Goal: Browse casually: Explore the website without a specific task or goal

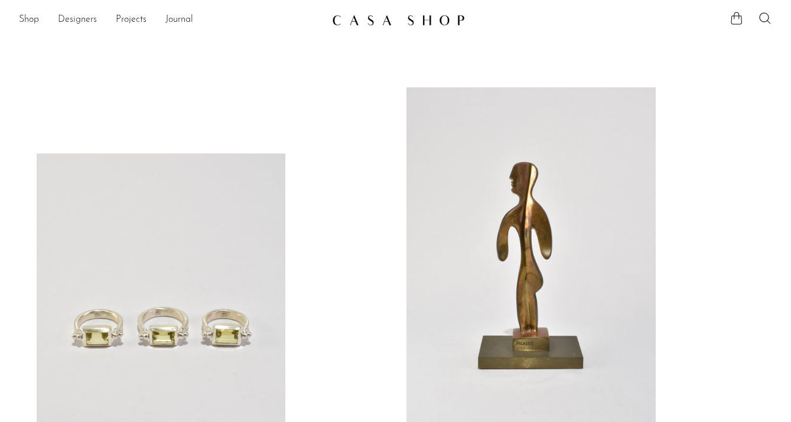
scroll to position [129, 0]
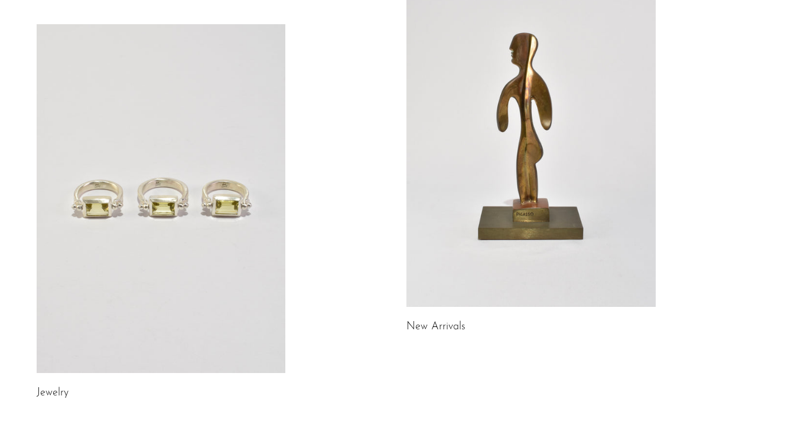
click at [446, 329] on link "New Arrivals" at bounding box center [436, 327] width 59 height 11
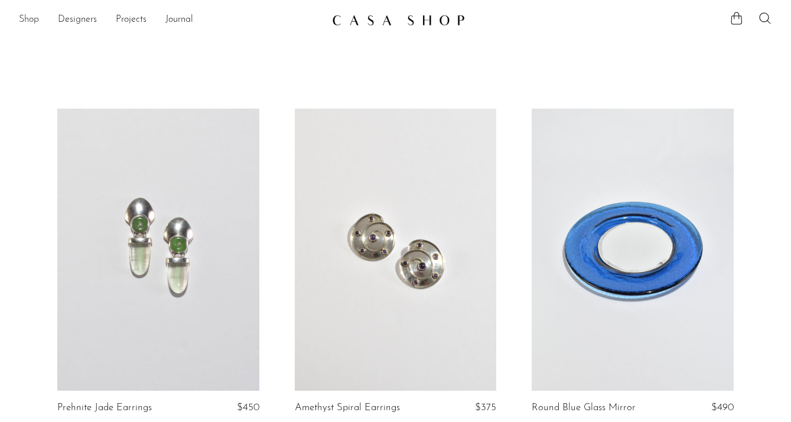
click at [34, 18] on link "Shop" at bounding box center [29, 19] width 20 height 15
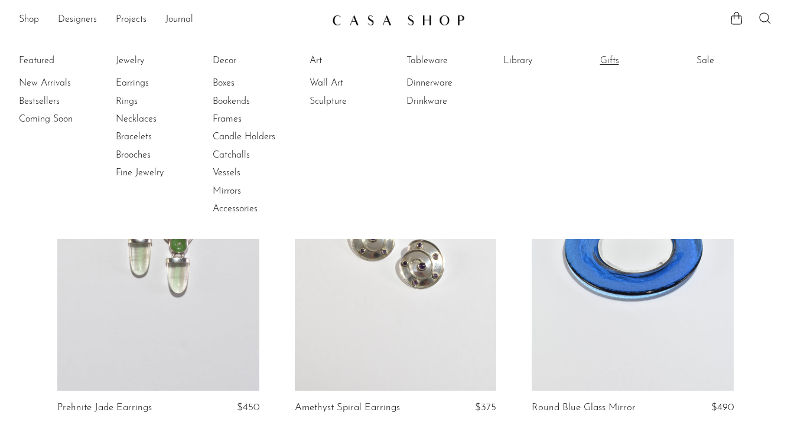
click at [610, 60] on link "Gifts" at bounding box center [644, 60] width 89 height 13
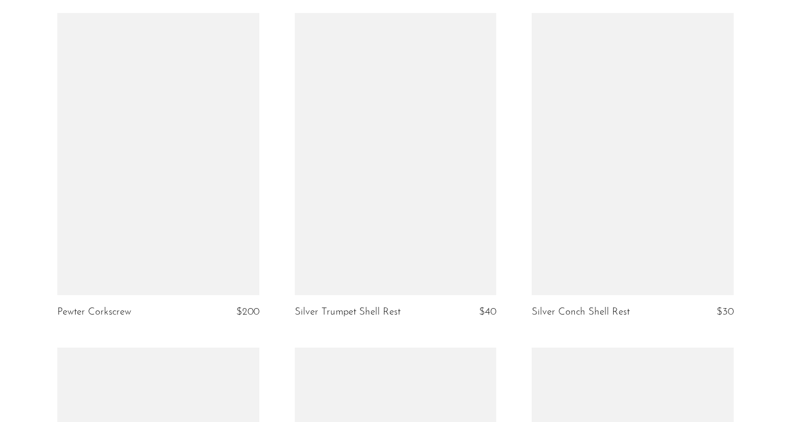
scroll to position [3912, 0]
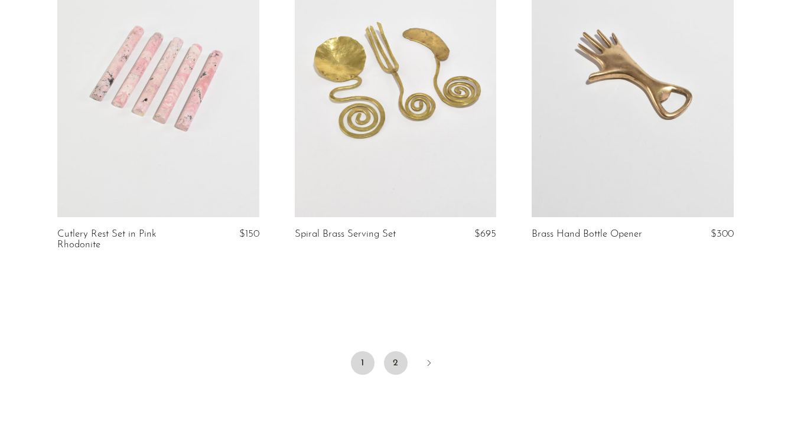
click at [391, 352] on link "2" at bounding box center [396, 364] width 24 height 24
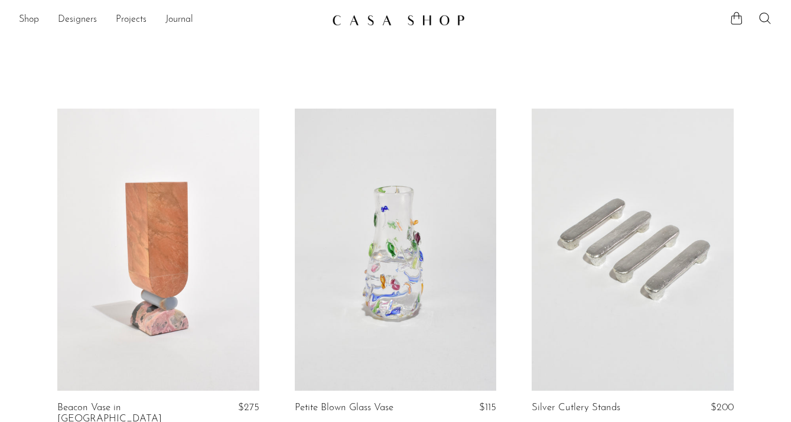
click at [164, 268] on link at bounding box center [158, 250] width 202 height 282
click at [18, 19] on div "Shop Featured New Arrivals Bestsellers Coming Soon Jewelry Jewelry All Earrings…" at bounding box center [395, 19] width 791 height 21
click at [21, 19] on link "Shop" at bounding box center [29, 19] width 20 height 15
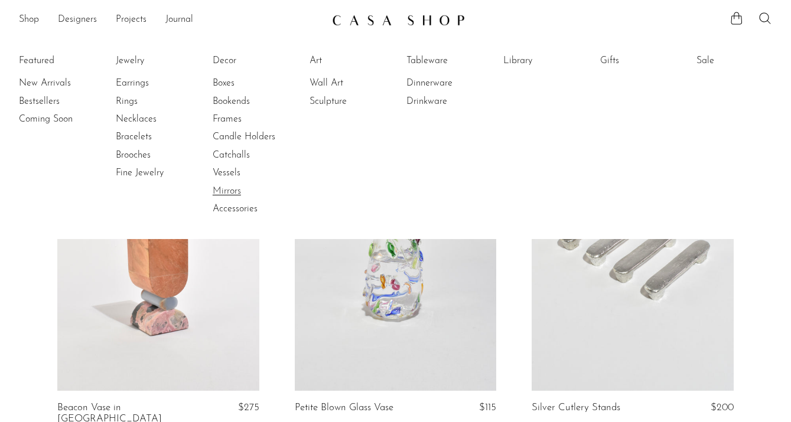
click at [232, 196] on link "Mirrors" at bounding box center [257, 191] width 89 height 13
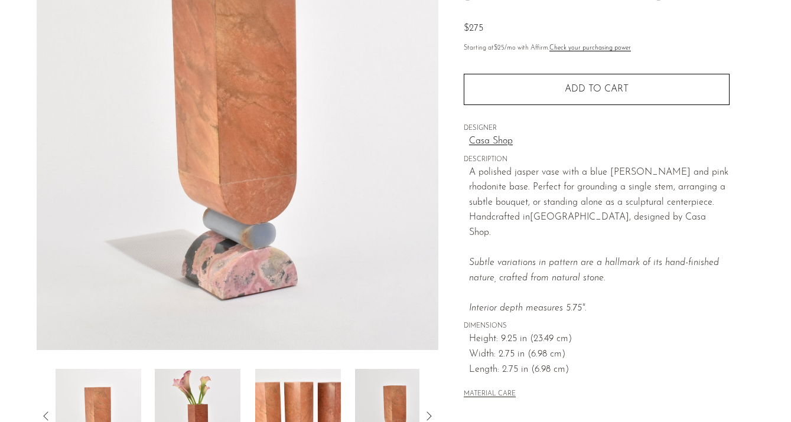
scroll to position [212, 0]
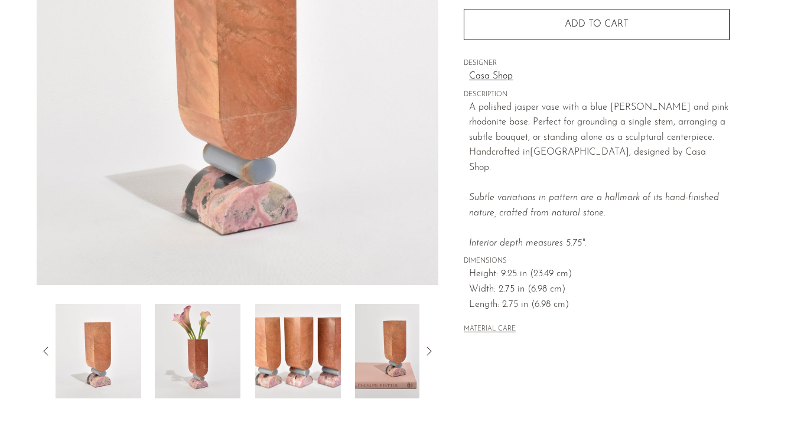
click at [207, 353] on img at bounding box center [198, 351] width 86 height 95
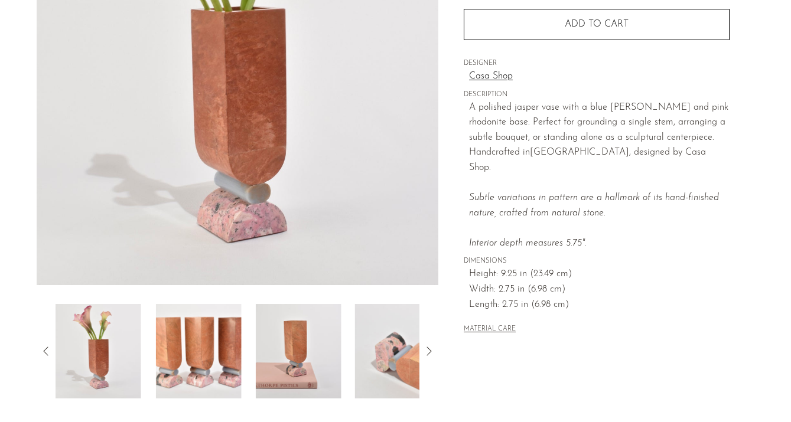
click at [207, 350] on img at bounding box center [198, 351] width 86 height 95
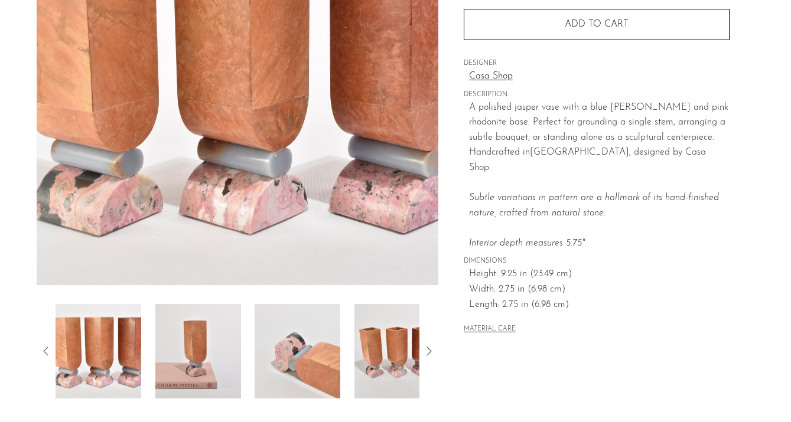
click at [207, 350] on img at bounding box center [198, 351] width 86 height 95
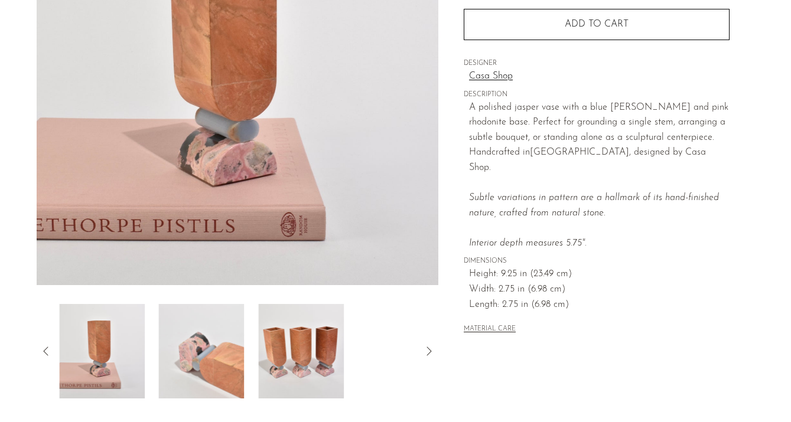
click at [207, 350] on img at bounding box center [202, 351] width 86 height 95
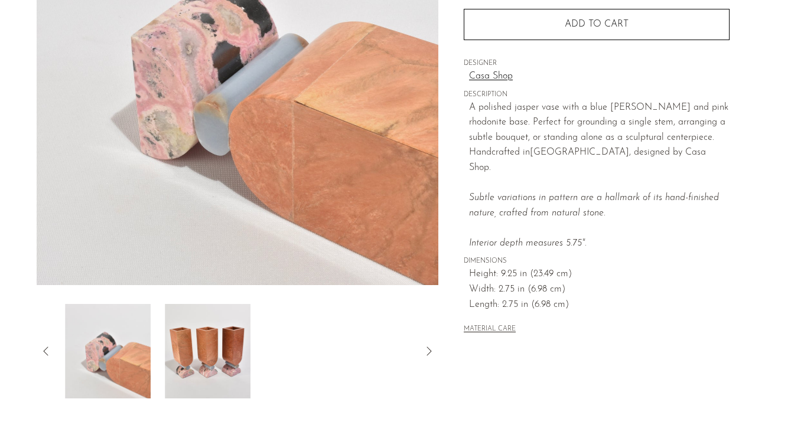
click at [207, 350] on img at bounding box center [208, 351] width 86 height 95
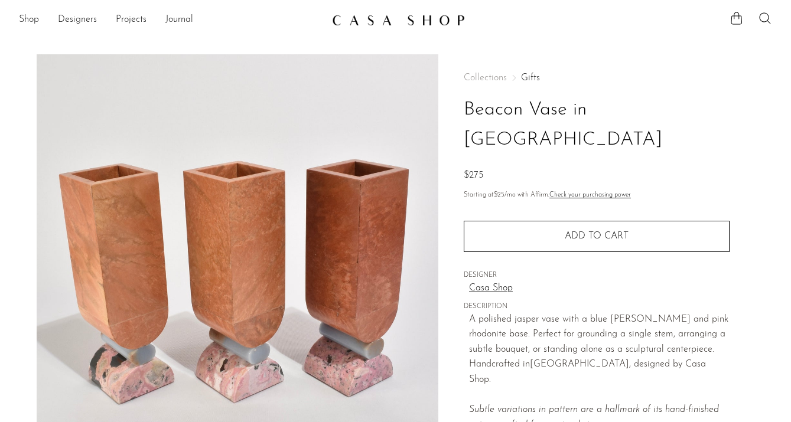
scroll to position [0, 0]
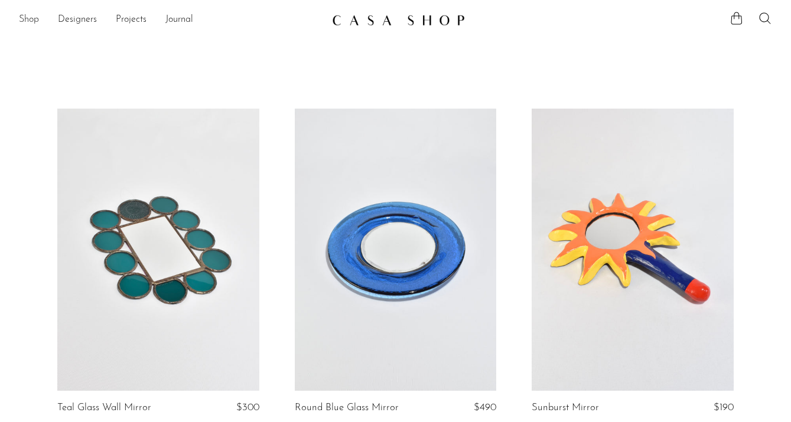
click at [34, 20] on link "Shop" at bounding box center [29, 19] width 20 height 15
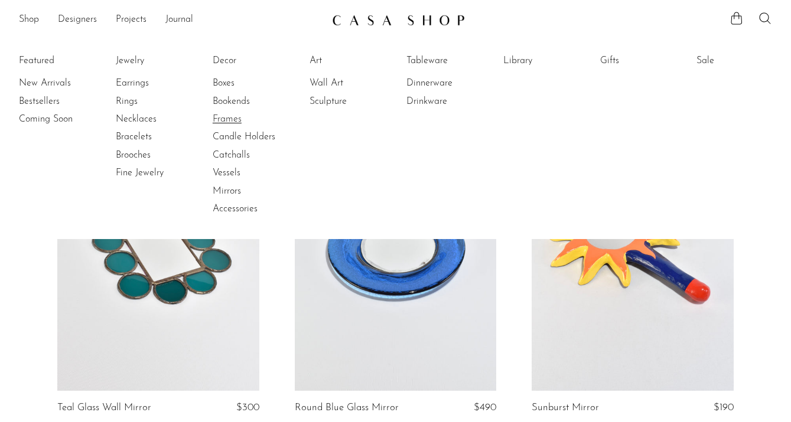
click at [233, 117] on link "Frames" at bounding box center [257, 119] width 89 height 13
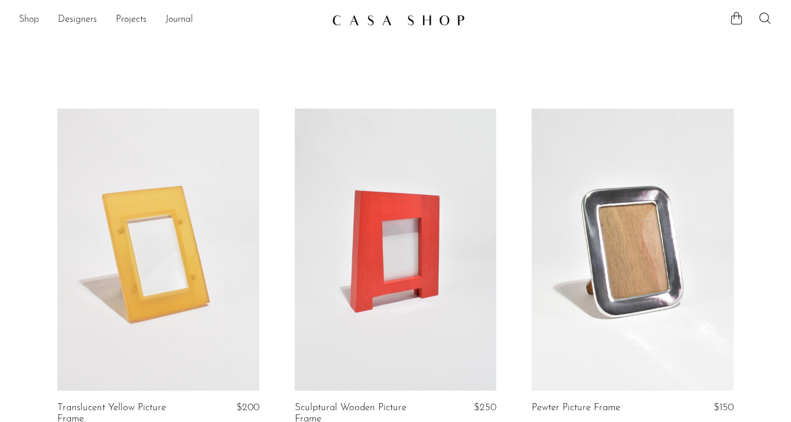
click at [35, 21] on link "Shop" at bounding box center [29, 19] width 20 height 15
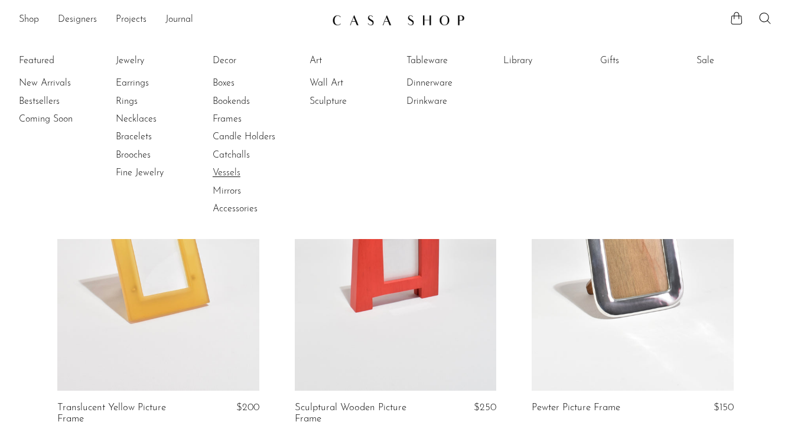
click at [238, 171] on link "Vessels" at bounding box center [257, 173] width 89 height 13
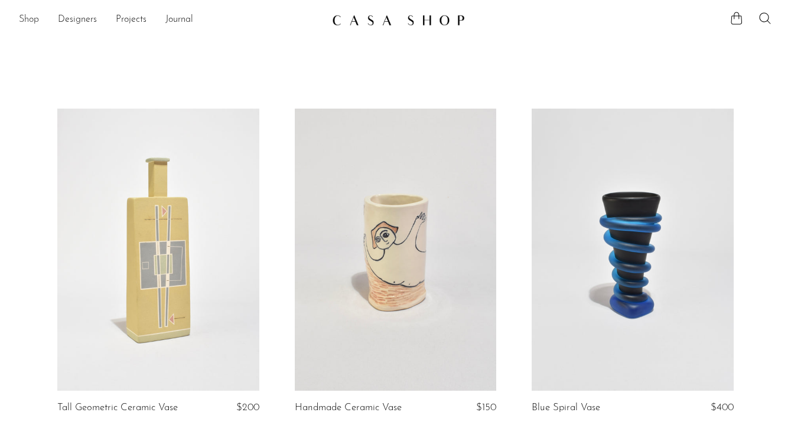
click at [25, 25] on link "Shop" at bounding box center [29, 19] width 20 height 15
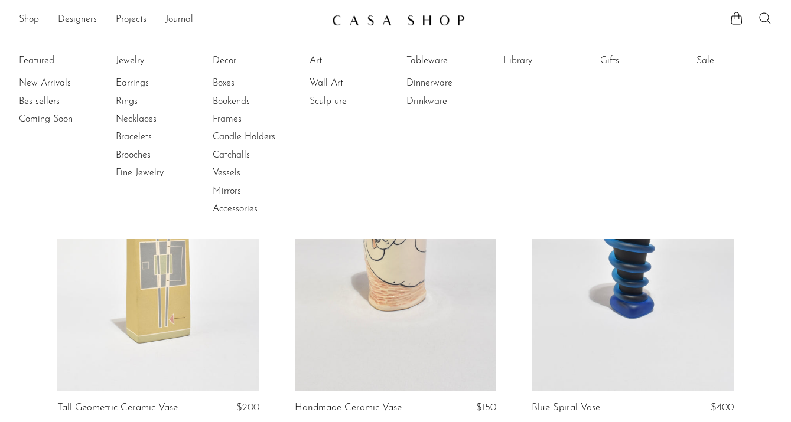
click at [228, 83] on link "Boxes" at bounding box center [257, 83] width 89 height 13
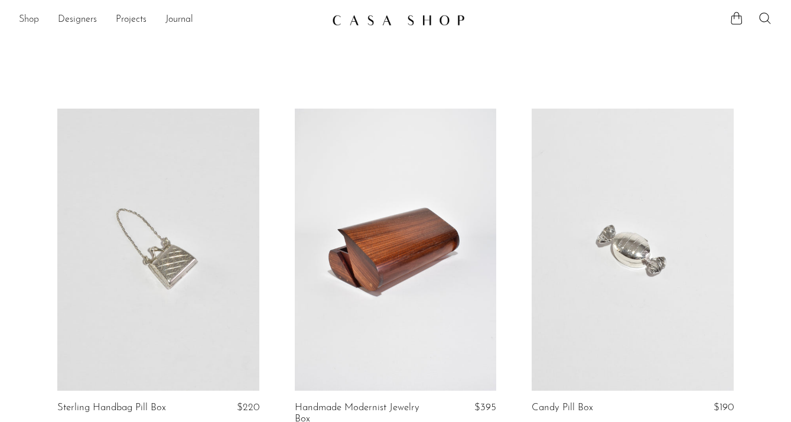
click at [24, 17] on link "Shop" at bounding box center [29, 19] width 20 height 15
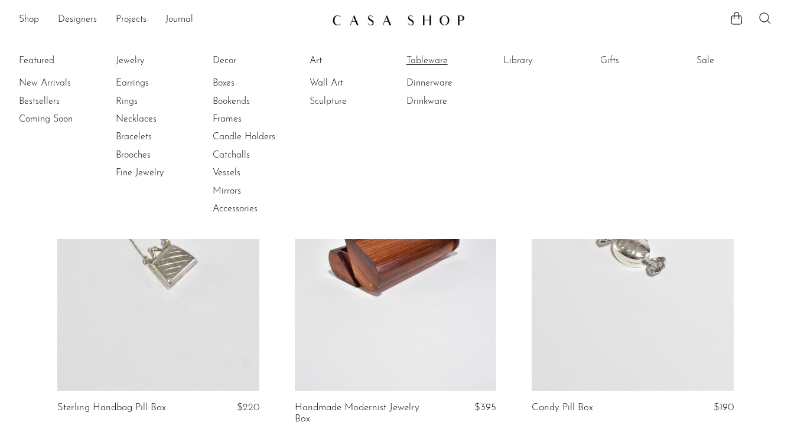
click at [438, 60] on link "Tableware" at bounding box center [451, 60] width 89 height 13
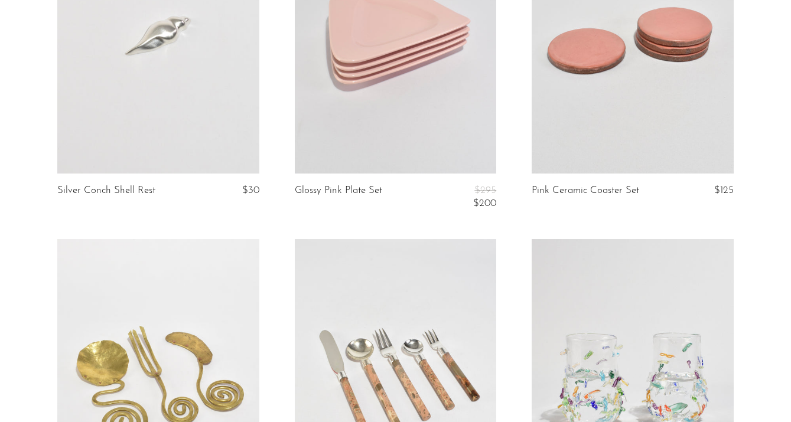
scroll to position [3898, 0]
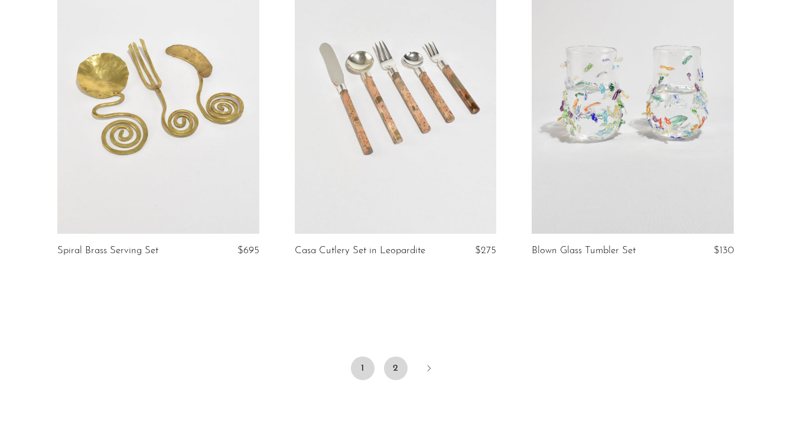
click at [394, 360] on link "2" at bounding box center [396, 369] width 24 height 24
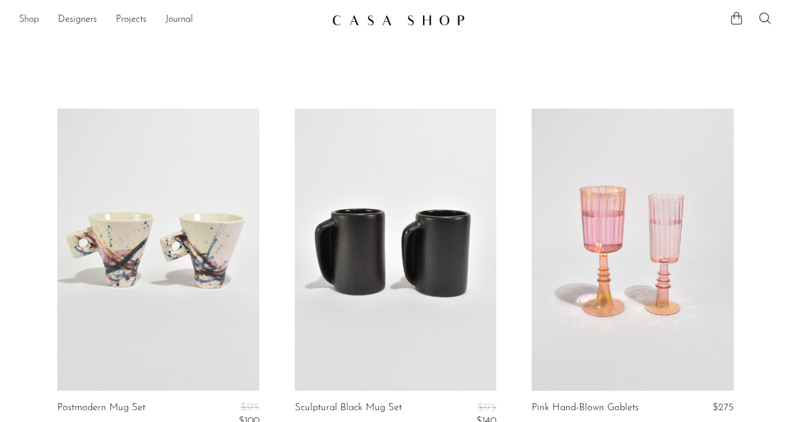
click at [26, 21] on link "Shop" at bounding box center [29, 19] width 20 height 15
